Goal: Transaction & Acquisition: Purchase product/service

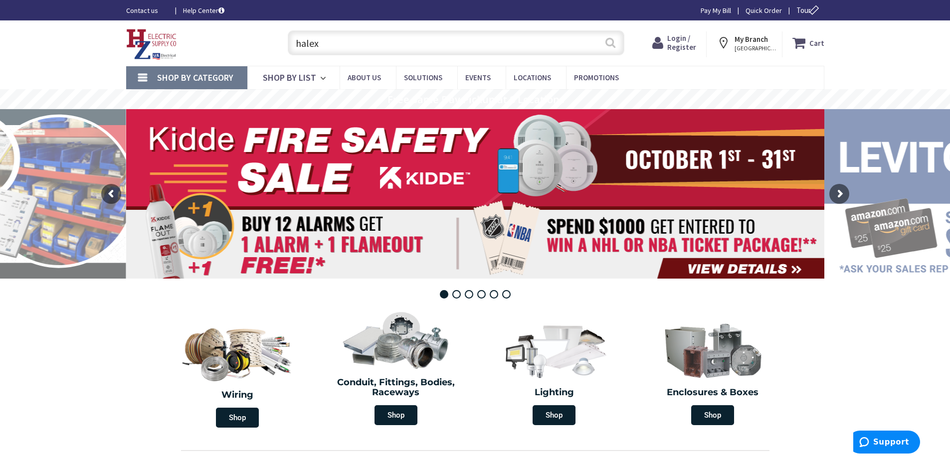
type input "halex"
click at [611, 42] on button "Search" at bounding box center [610, 42] width 13 height 22
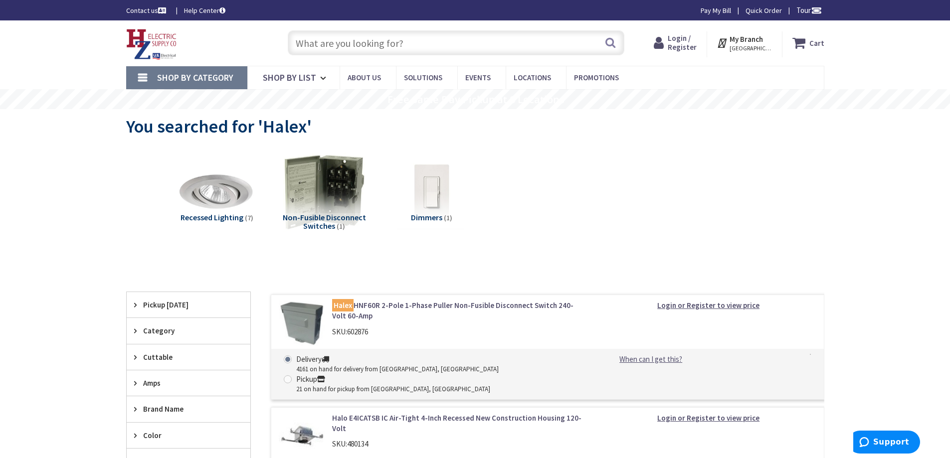
click at [423, 50] on input "text" at bounding box center [456, 42] width 337 height 25
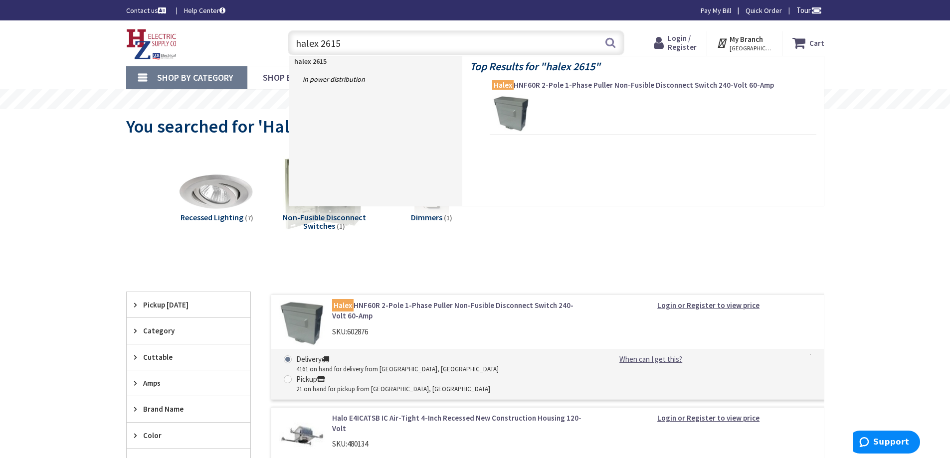
type input "halex 26153"
